Goal: Transaction & Acquisition: Purchase product/service

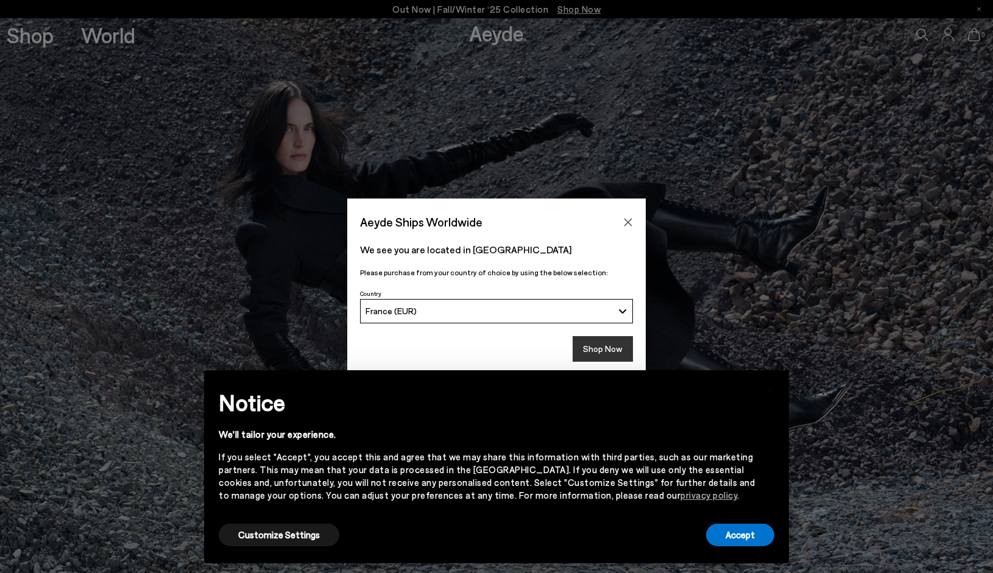
click at [608, 347] on button "Shop Now" at bounding box center [602, 349] width 60 height 26
click at [739, 540] on button "Accept" at bounding box center [740, 535] width 68 height 23
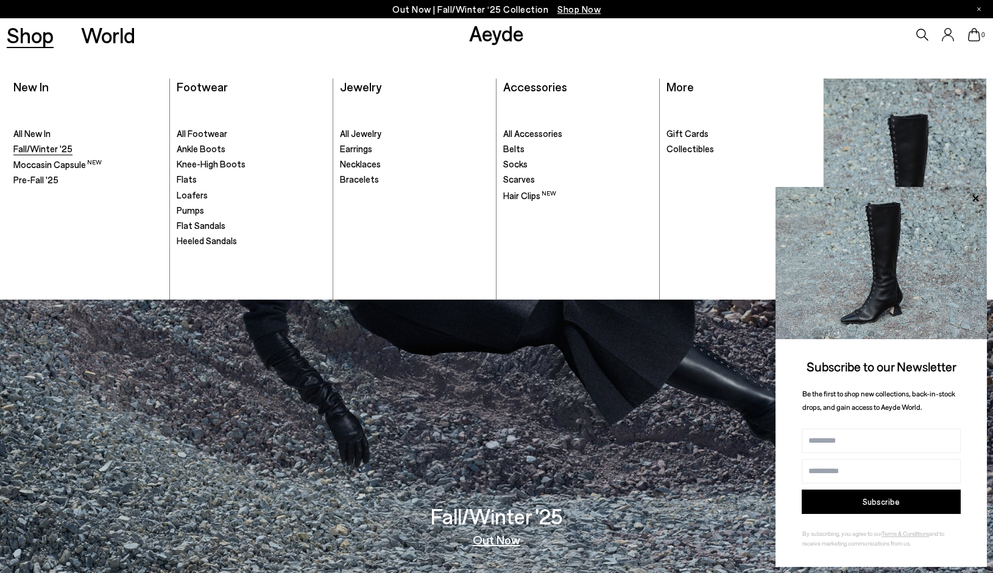
click at [48, 146] on span "Fall/Winter '25" at bounding box center [42, 148] width 59 height 11
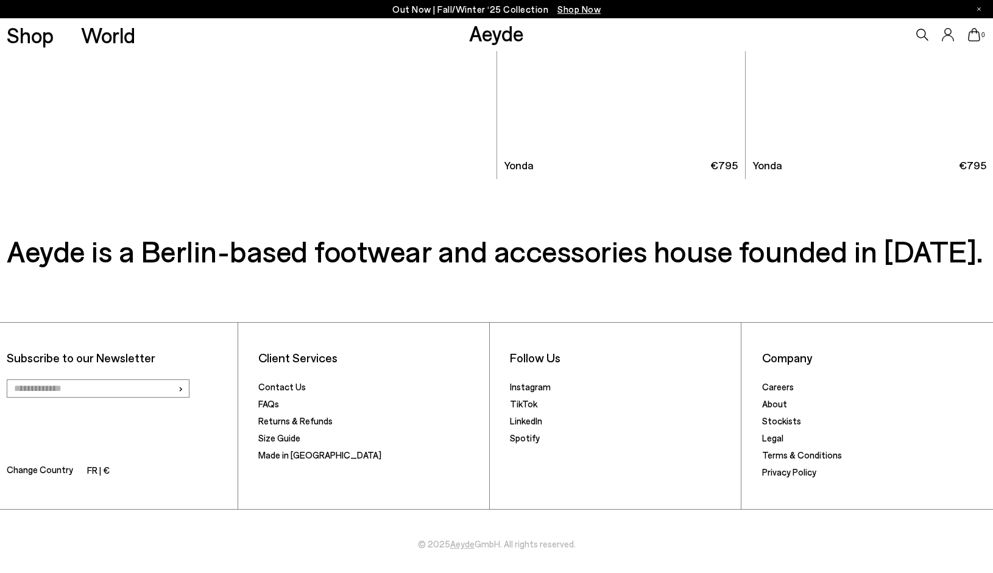
scroll to position [6855, 0]
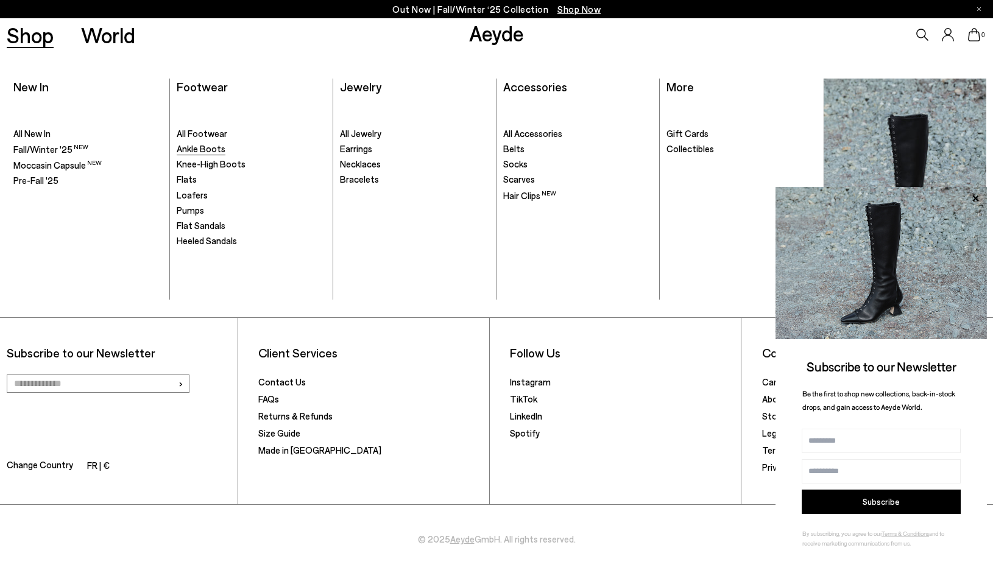
click at [200, 152] on span "Ankle Boots" at bounding box center [201, 148] width 49 height 11
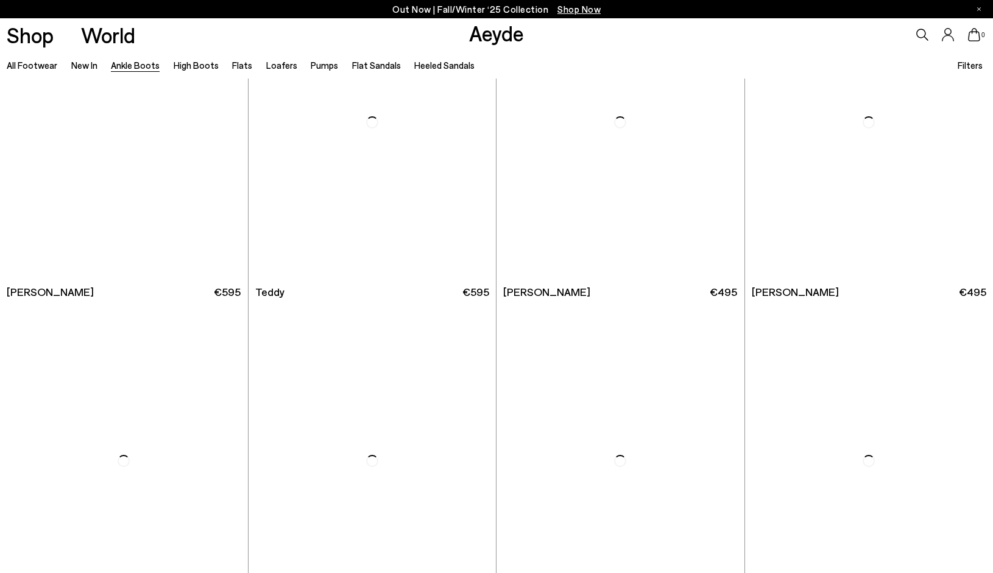
scroll to position [4527, 0]
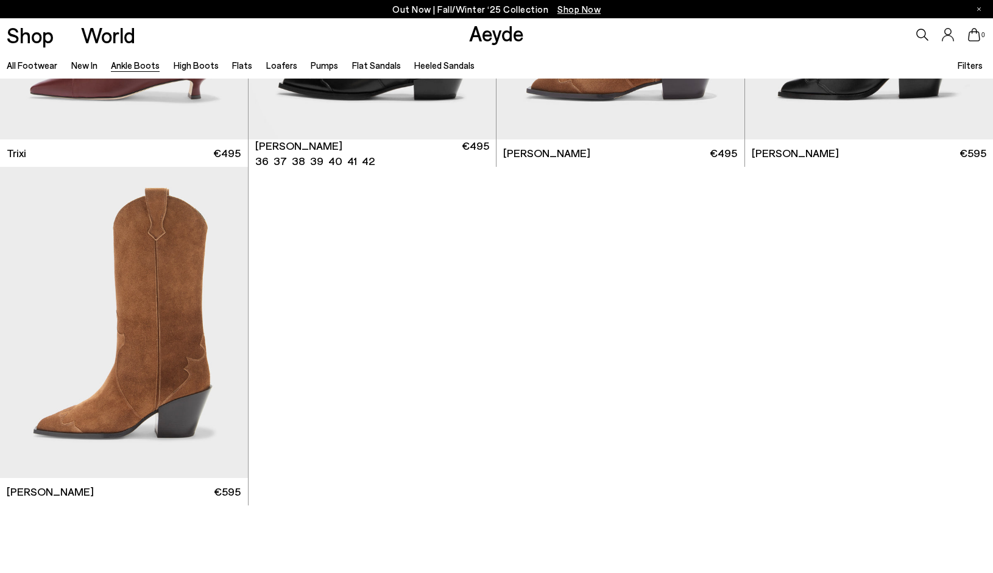
scroll to position [7092, 0]
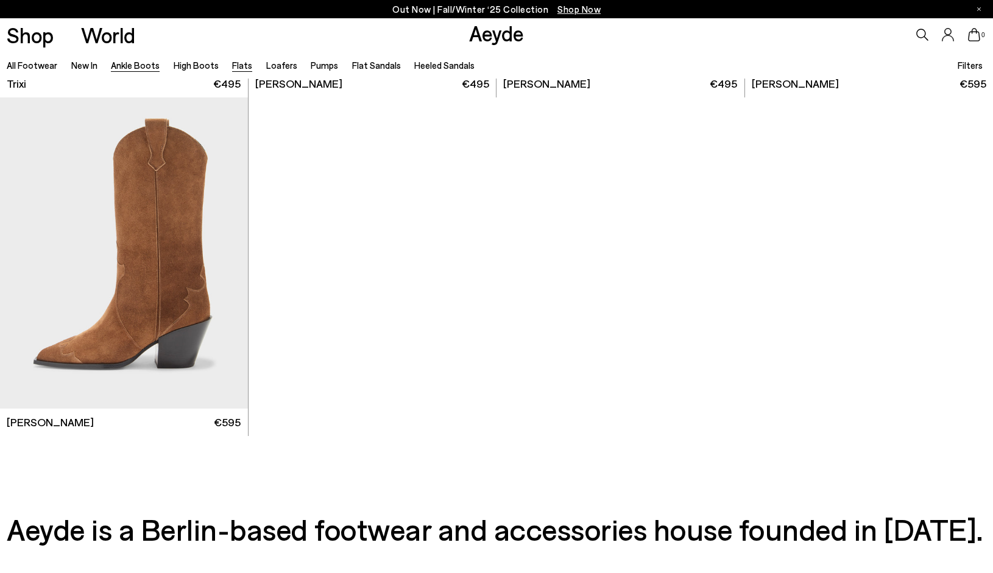
click at [235, 66] on link "Flats" at bounding box center [242, 65] width 20 height 11
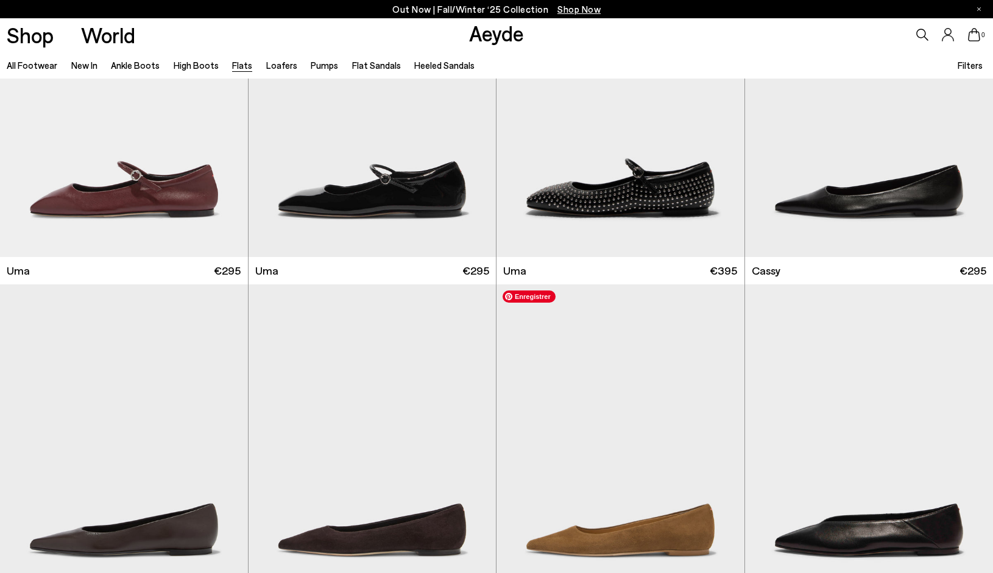
scroll to position [2189, 0]
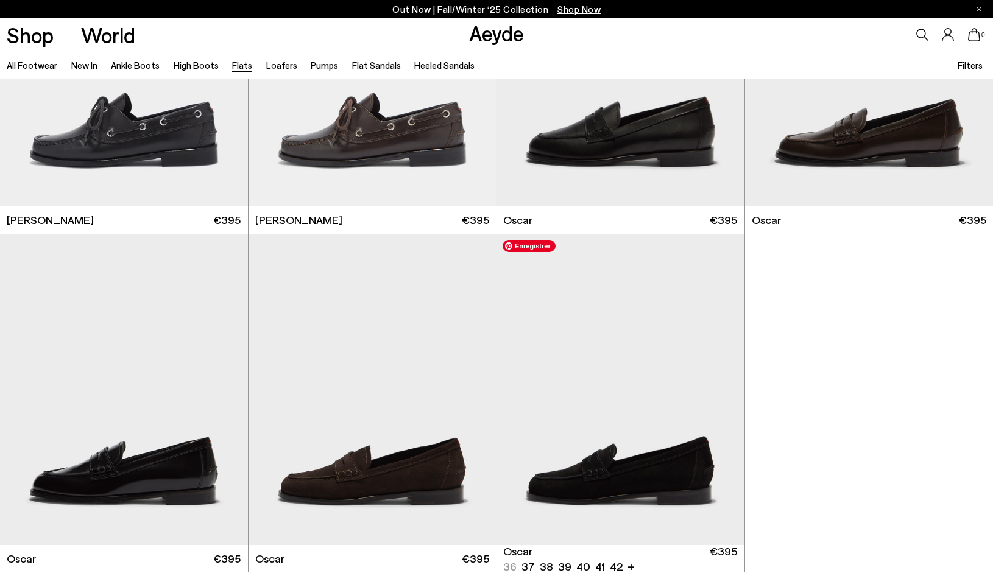
scroll to position [6958, 0]
